Goal: Navigation & Orientation: Go to known website

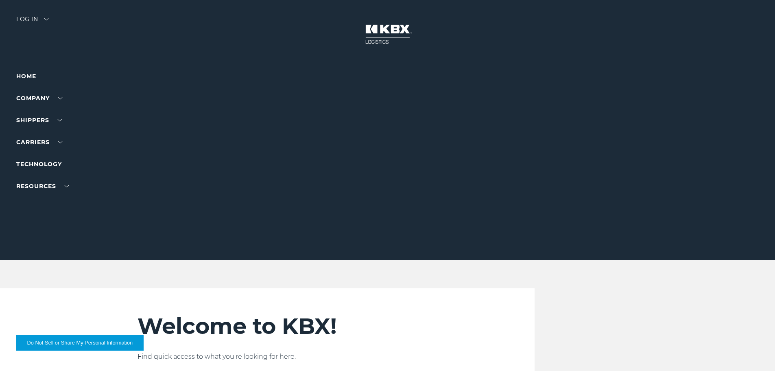
click at [38, 26] on div "Log in" at bounding box center [32, 22] width 33 height 12
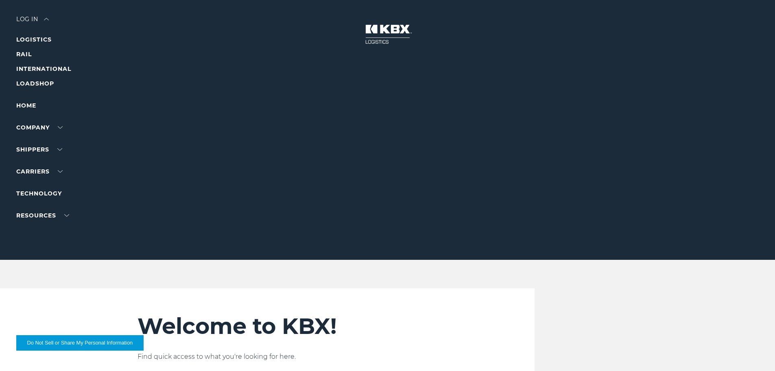
click at [34, 57] on li "RAIL" at bounding box center [51, 54] width 71 height 10
click at [31, 57] on link "RAIL" at bounding box center [23, 53] width 15 height 7
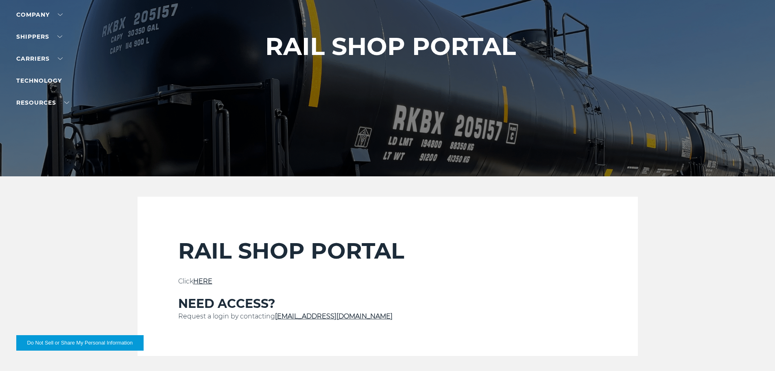
scroll to position [163, 0]
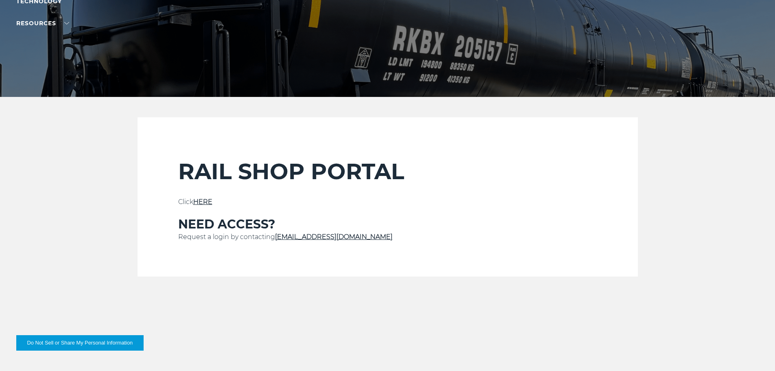
click at [203, 199] on link "HERE" at bounding box center [202, 202] width 19 height 8
